Goal: Task Accomplishment & Management: Manage account settings

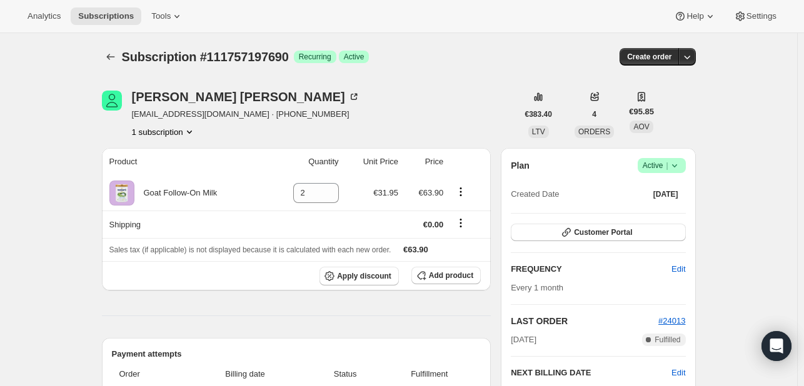
click at [678, 164] on icon at bounding box center [674, 165] width 13 height 13
click at [658, 216] on span "Cancel subscription" at bounding box center [665, 210] width 71 height 9
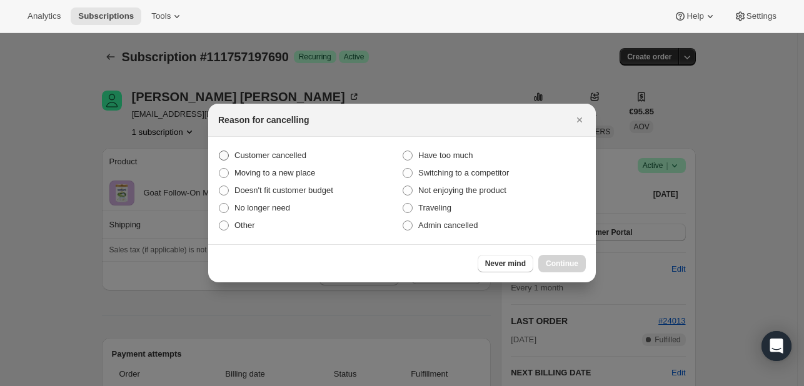
click at [219, 152] on span ":rbj:" at bounding box center [224, 156] width 10 height 10
click at [219, 151] on input "Customer cancelled" at bounding box center [219, 151] width 1 height 1
radio input "true"
click at [563, 262] on span "Continue" at bounding box center [562, 264] width 33 height 10
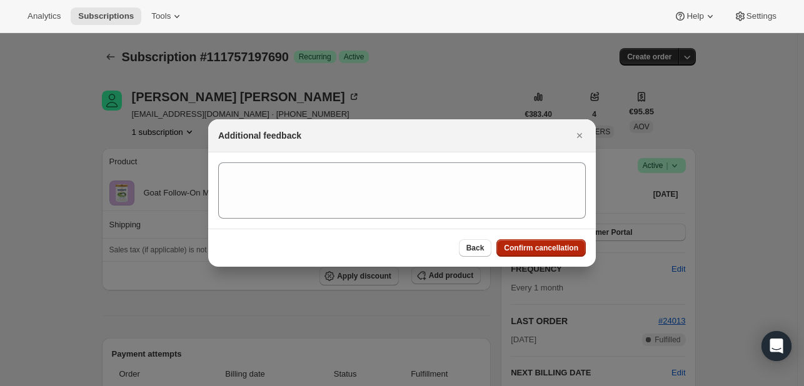
click at [556, 244] on span "Confirm cancellation" at bounding box center [541, 248] width 74 height 10
